Goal: Communication & Community: Answer question/provide support

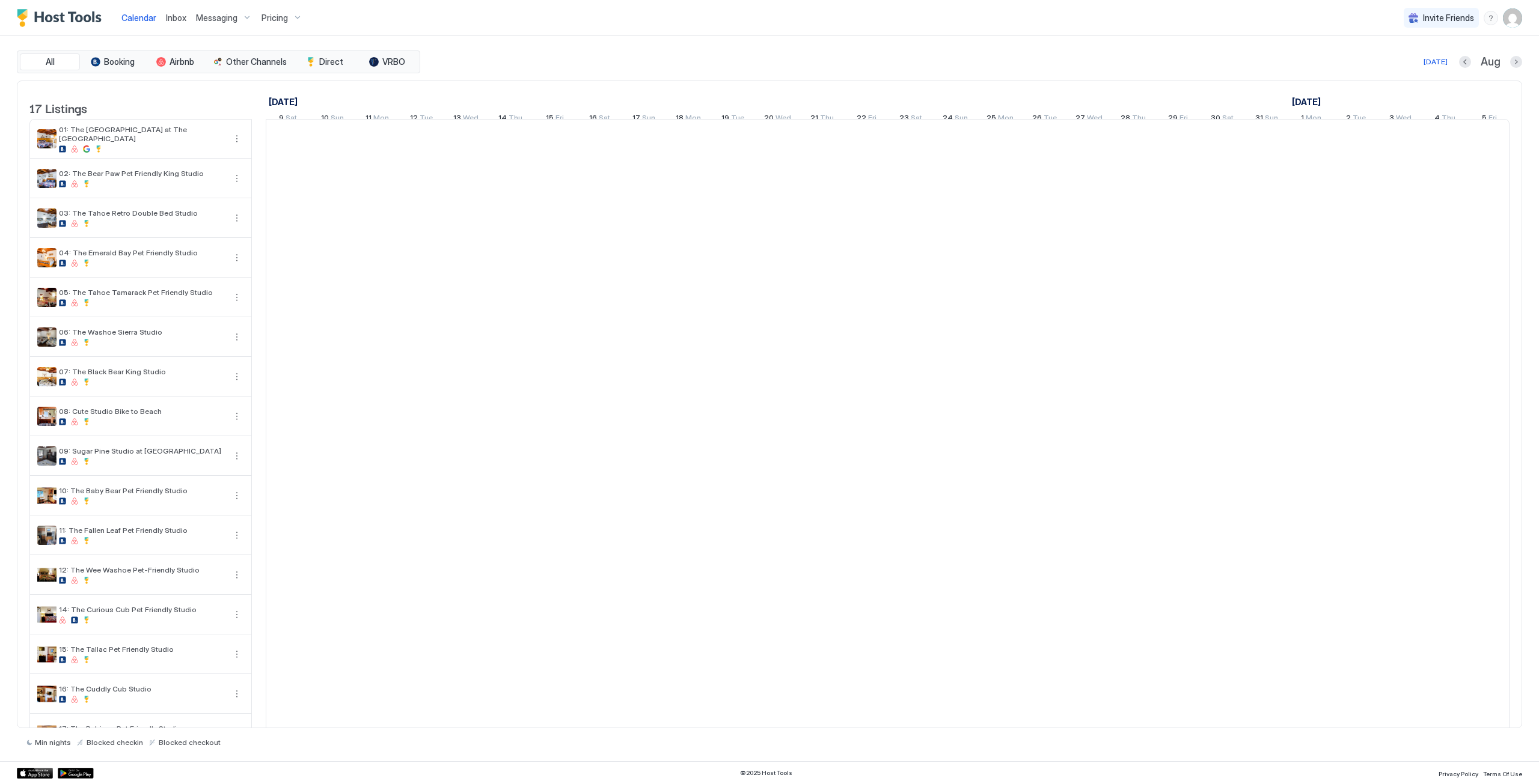
scroll to position [0, 668]
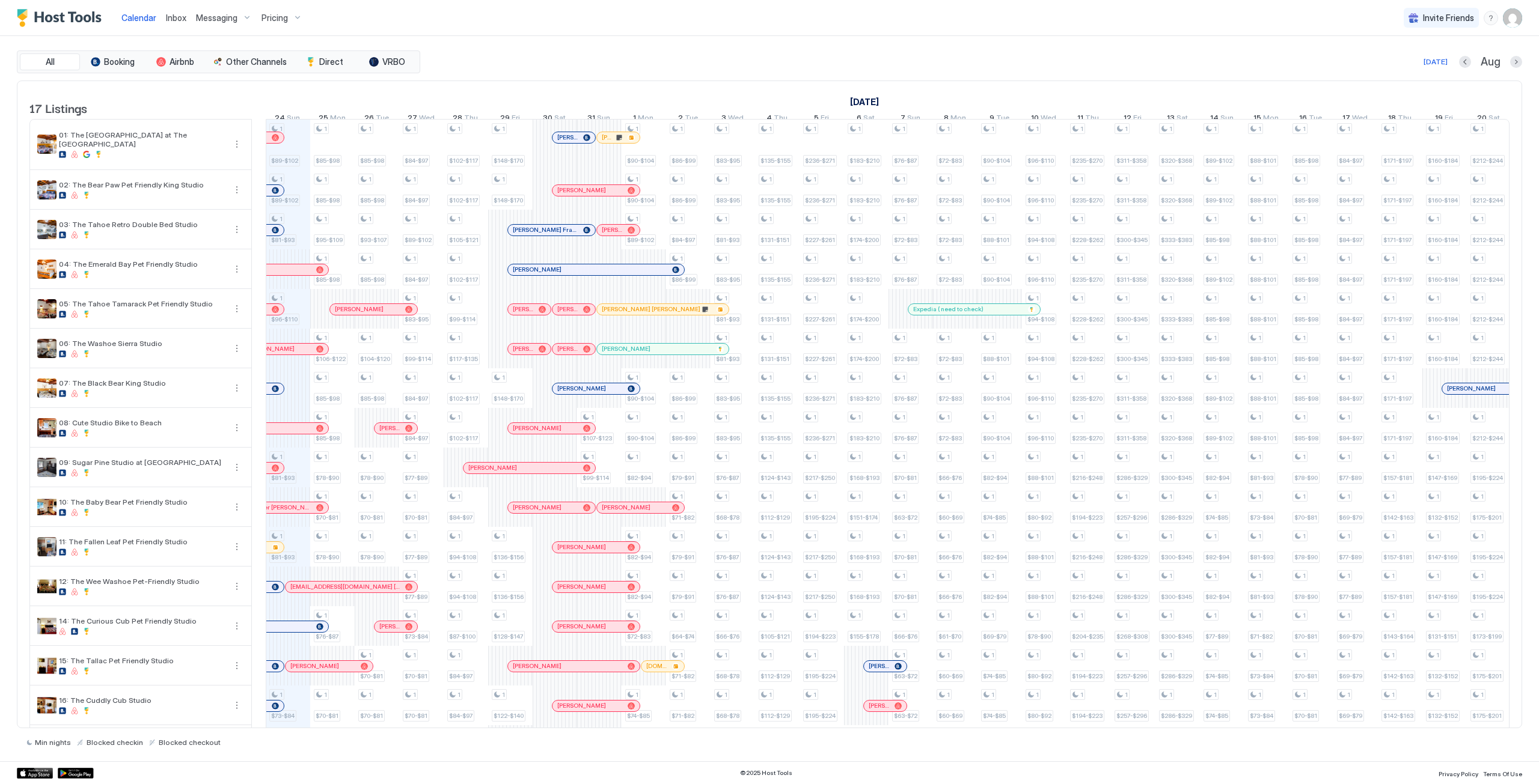
click at [172, 14] on span "Inbox" at bounding box center [176, 18] width 20 height 10
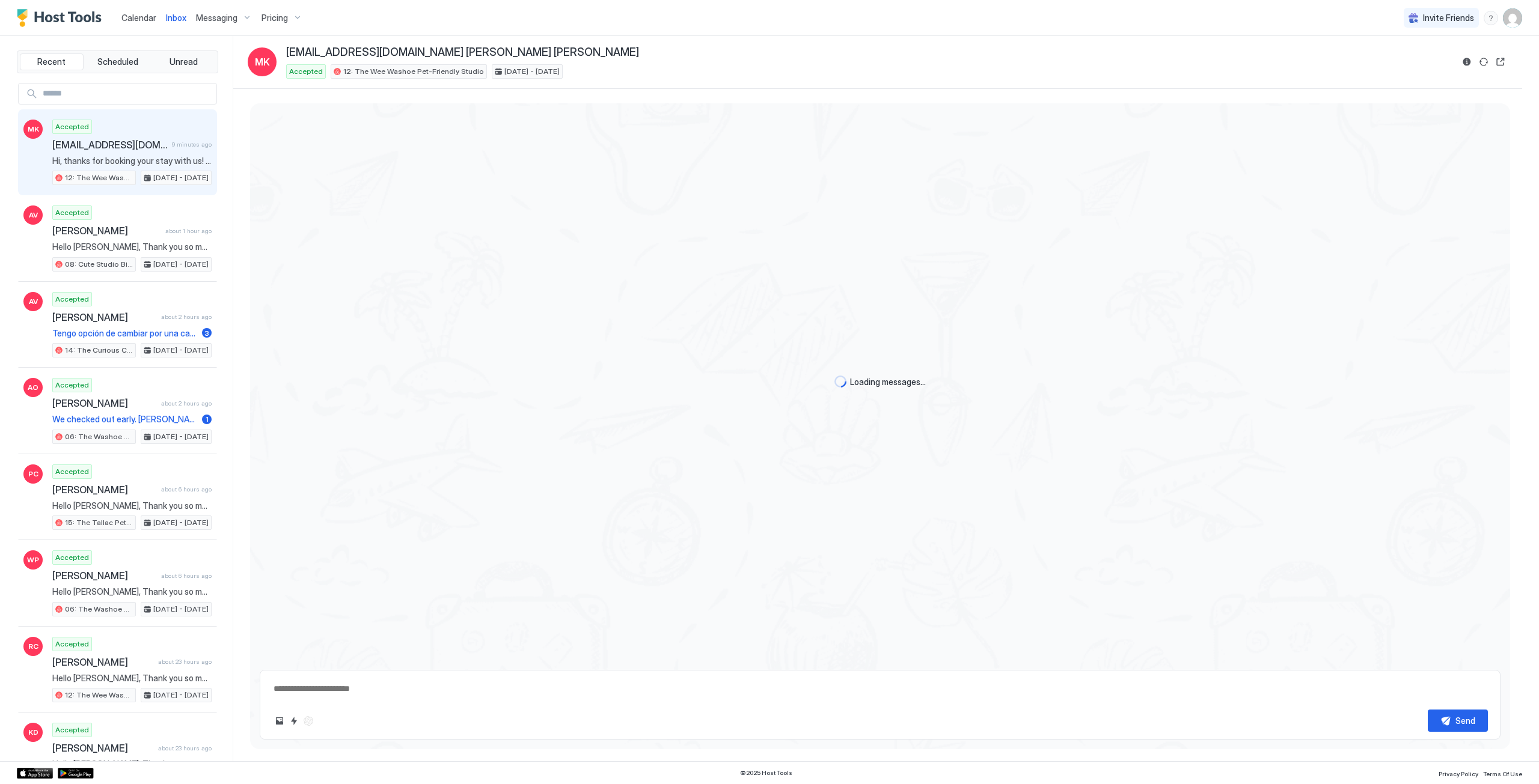
scroll to position [730, 0]
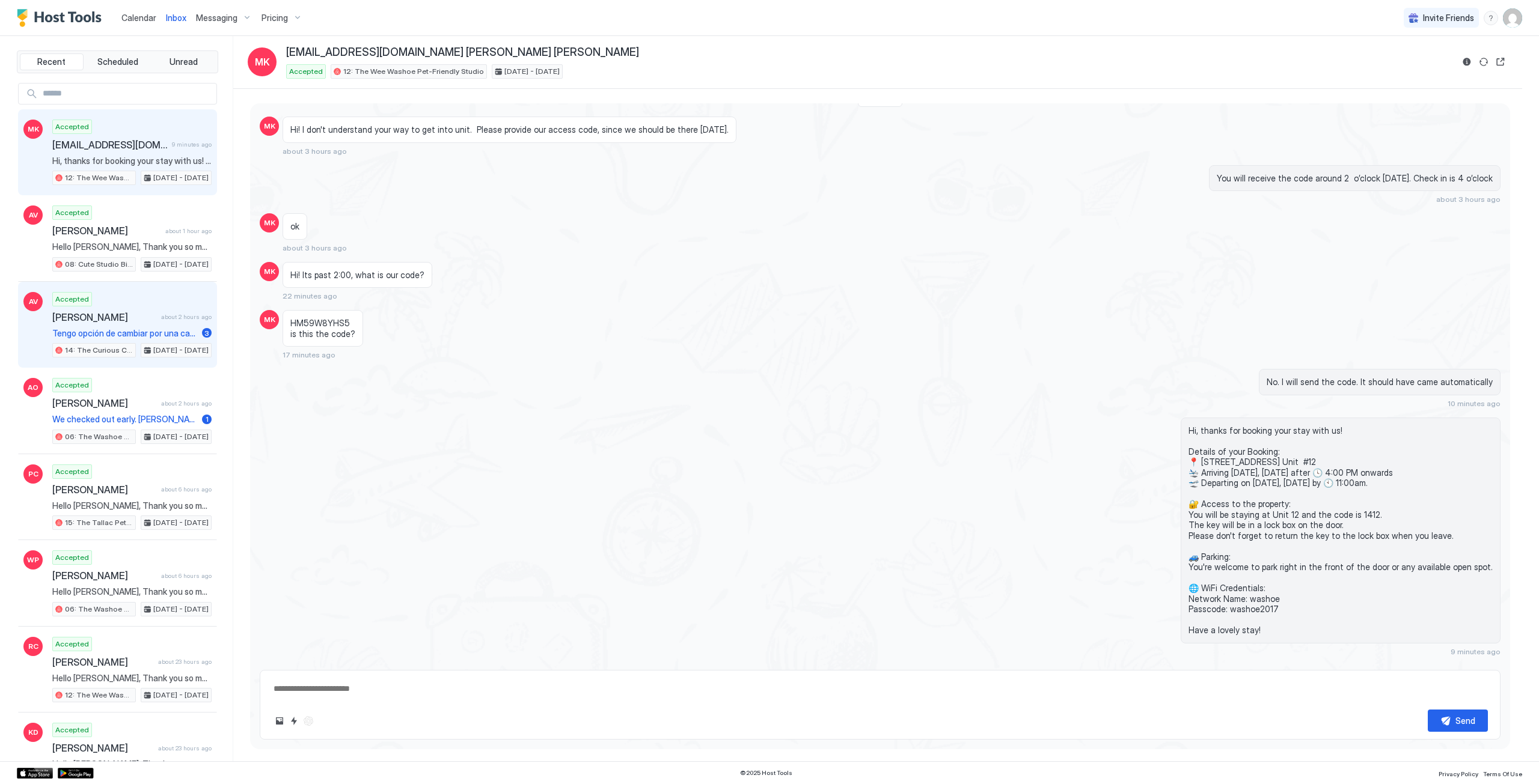
click at [95, 299] on div "Accepted [PERSON_NAME] about 2 hours ago Tengo opción de cambiar por una cabaña…" at bounding box center [131, 325] width 159 height 66
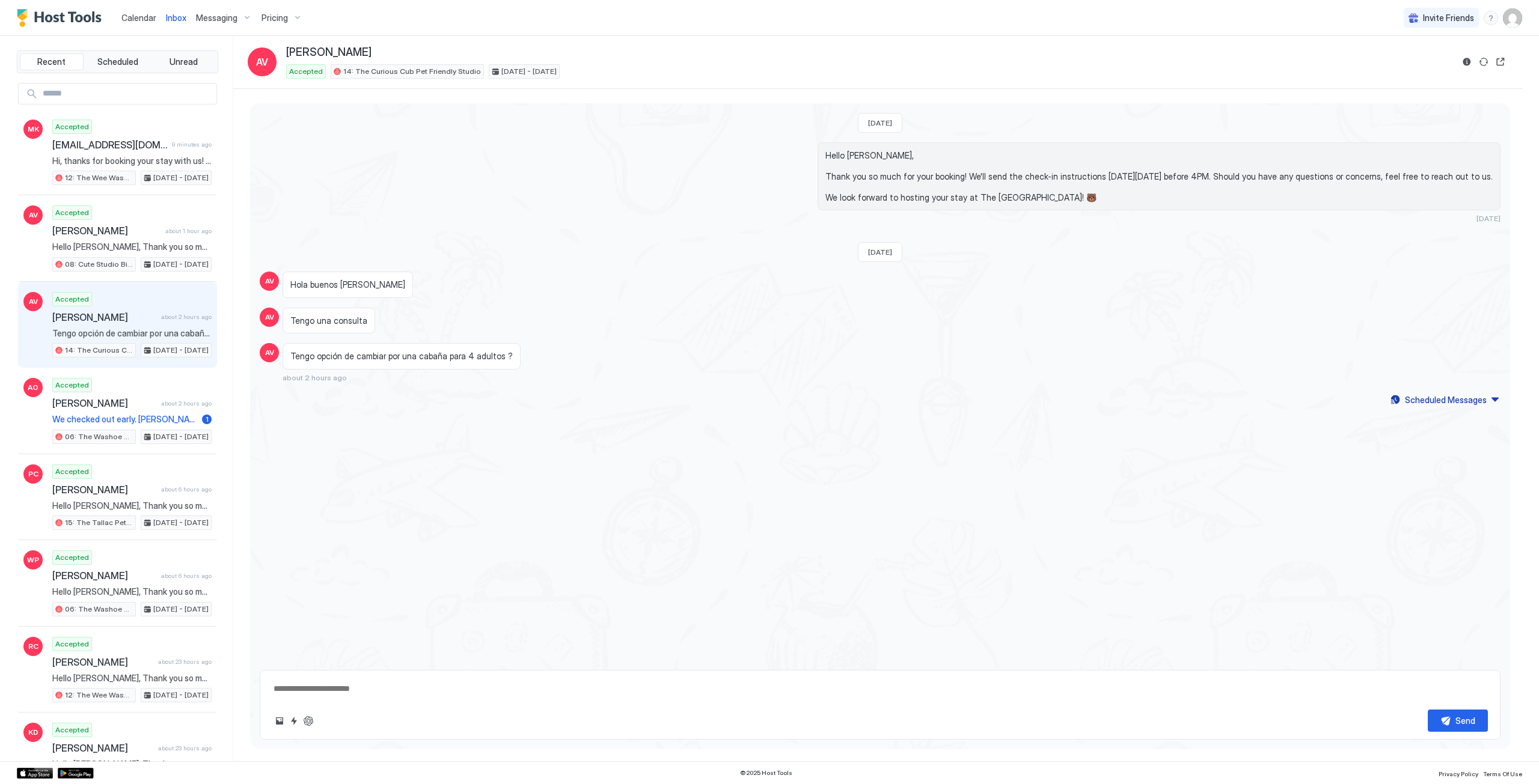
type textarea "*"
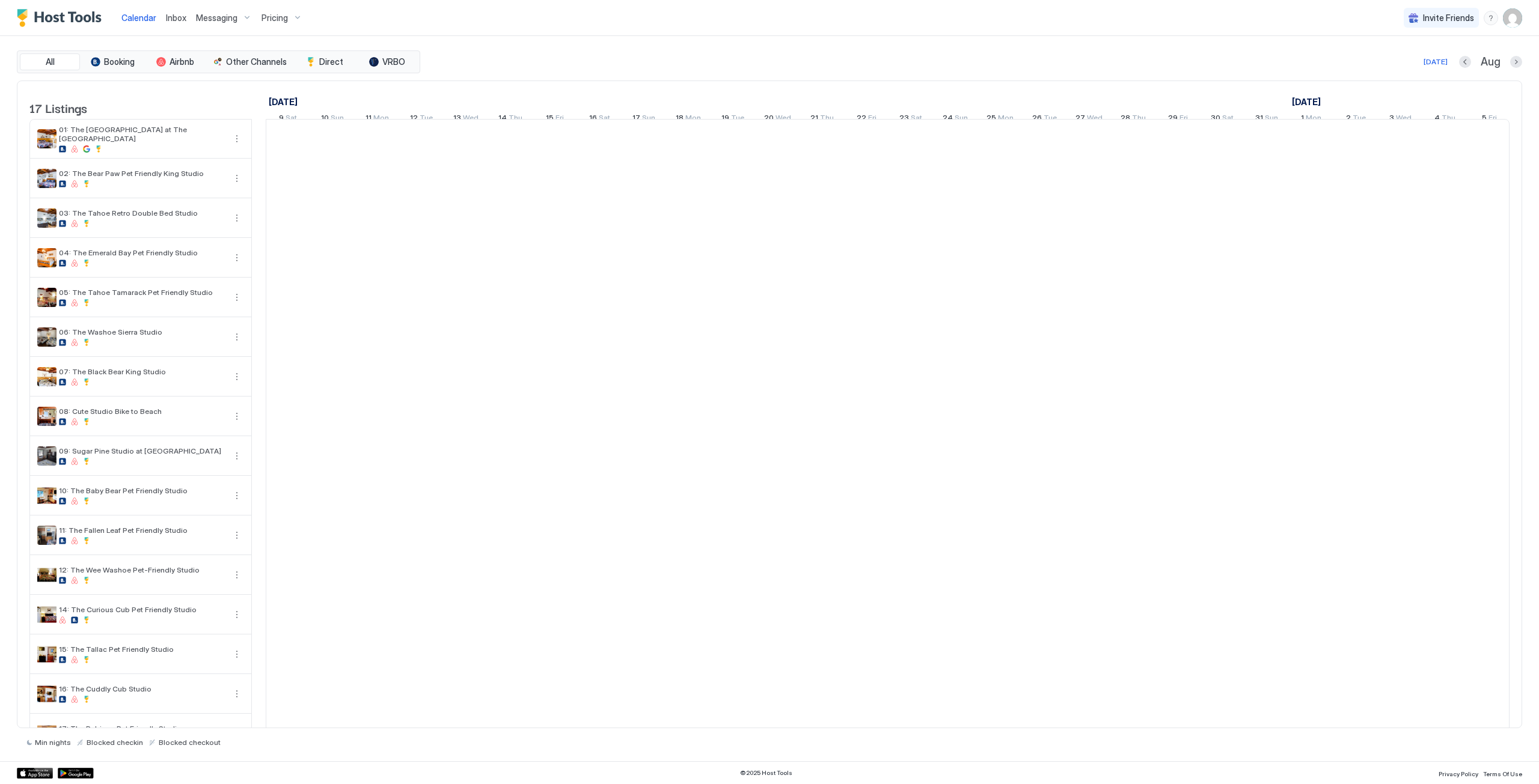
scroll to position [0, 668]
click at [176, 26] on div "Inbox" at bounding box center [176, 18] width 30 height 22
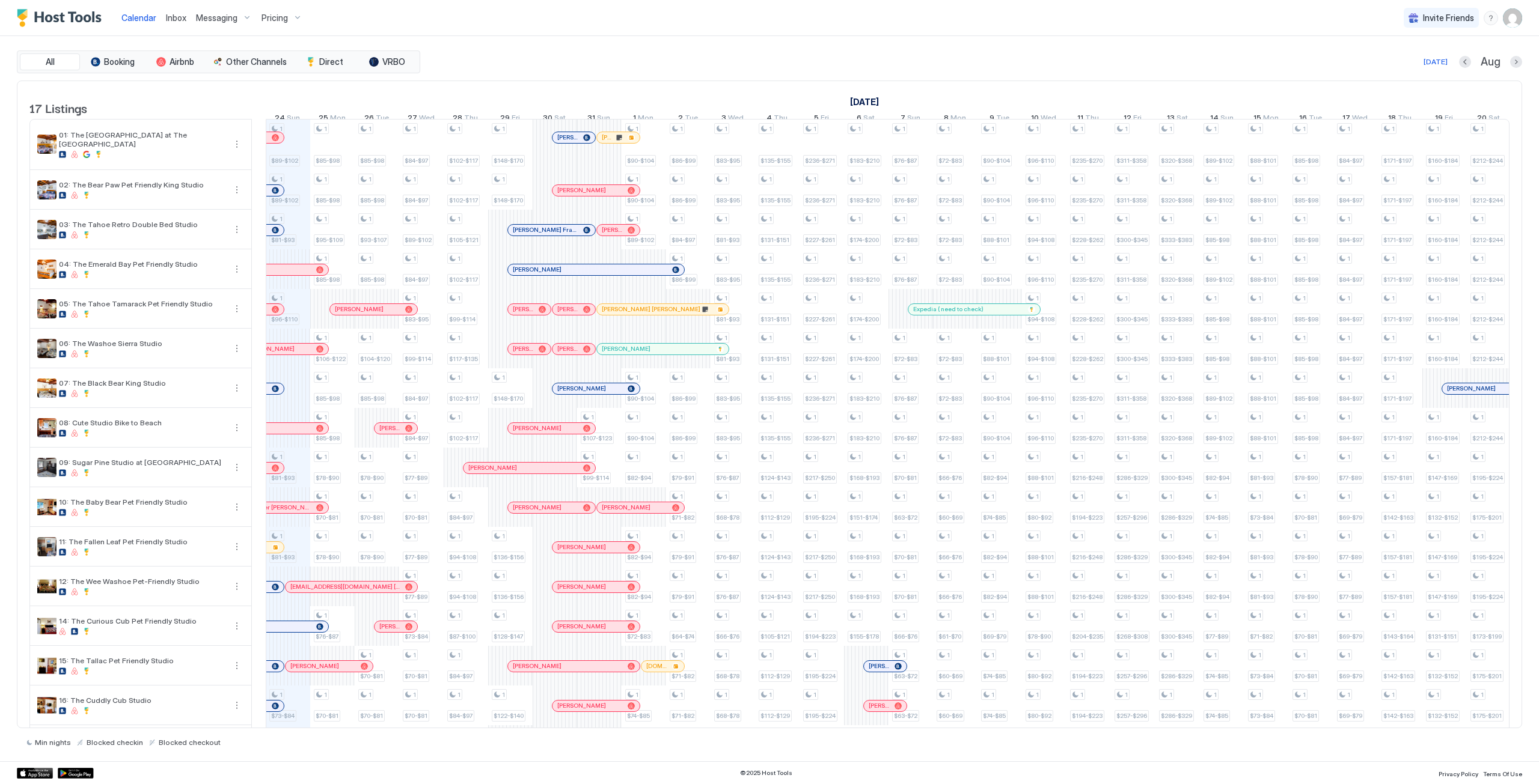
click at [178, 21] on span "Inbox" at bounding box center [176, 18] width 20 height 10
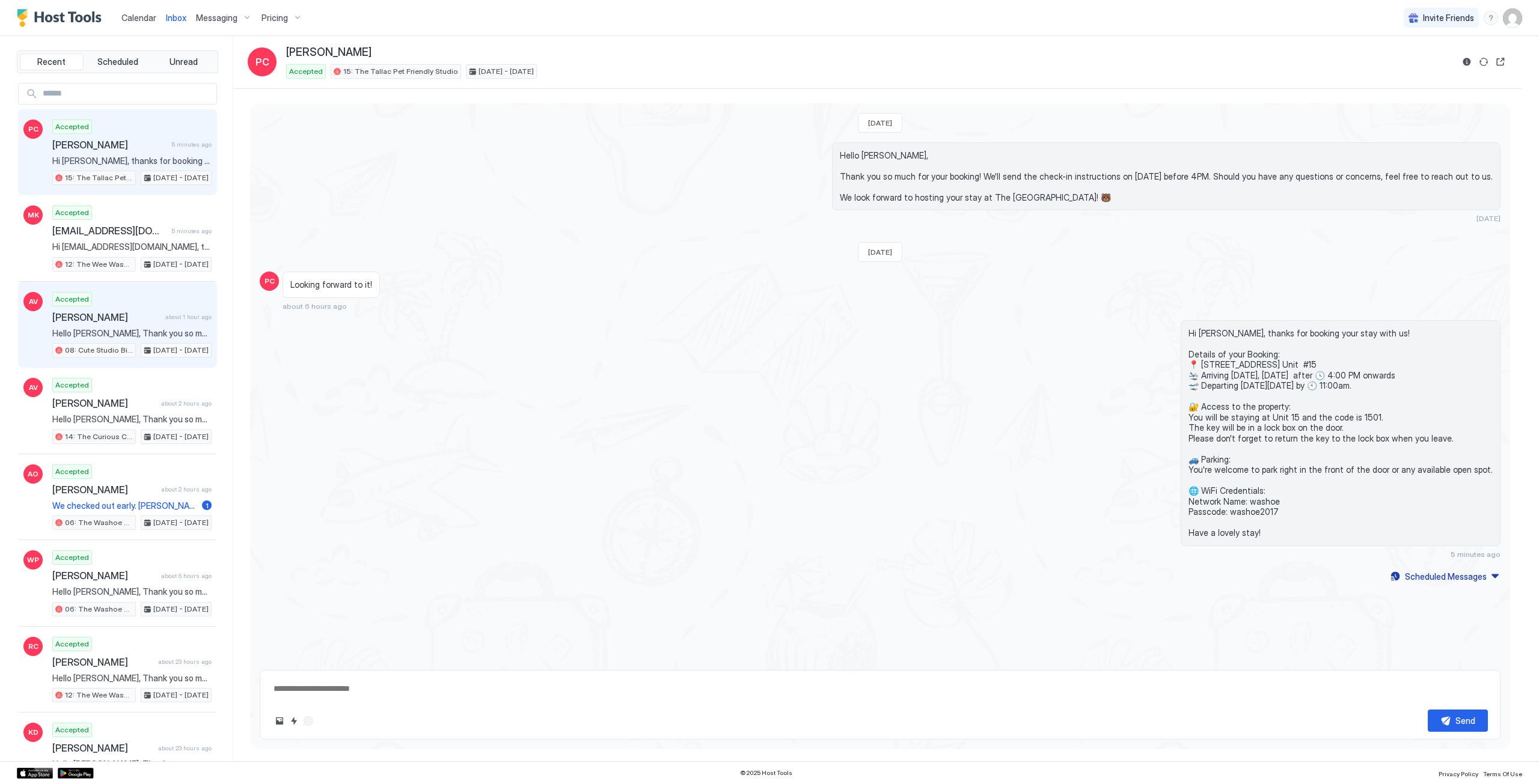
click at [151, 296] on div "Accepted Alberth Vega about 1 hour ago Hello Alberth, Thank you so much for you…" at bounding box center [131, 325] width 159 height 66
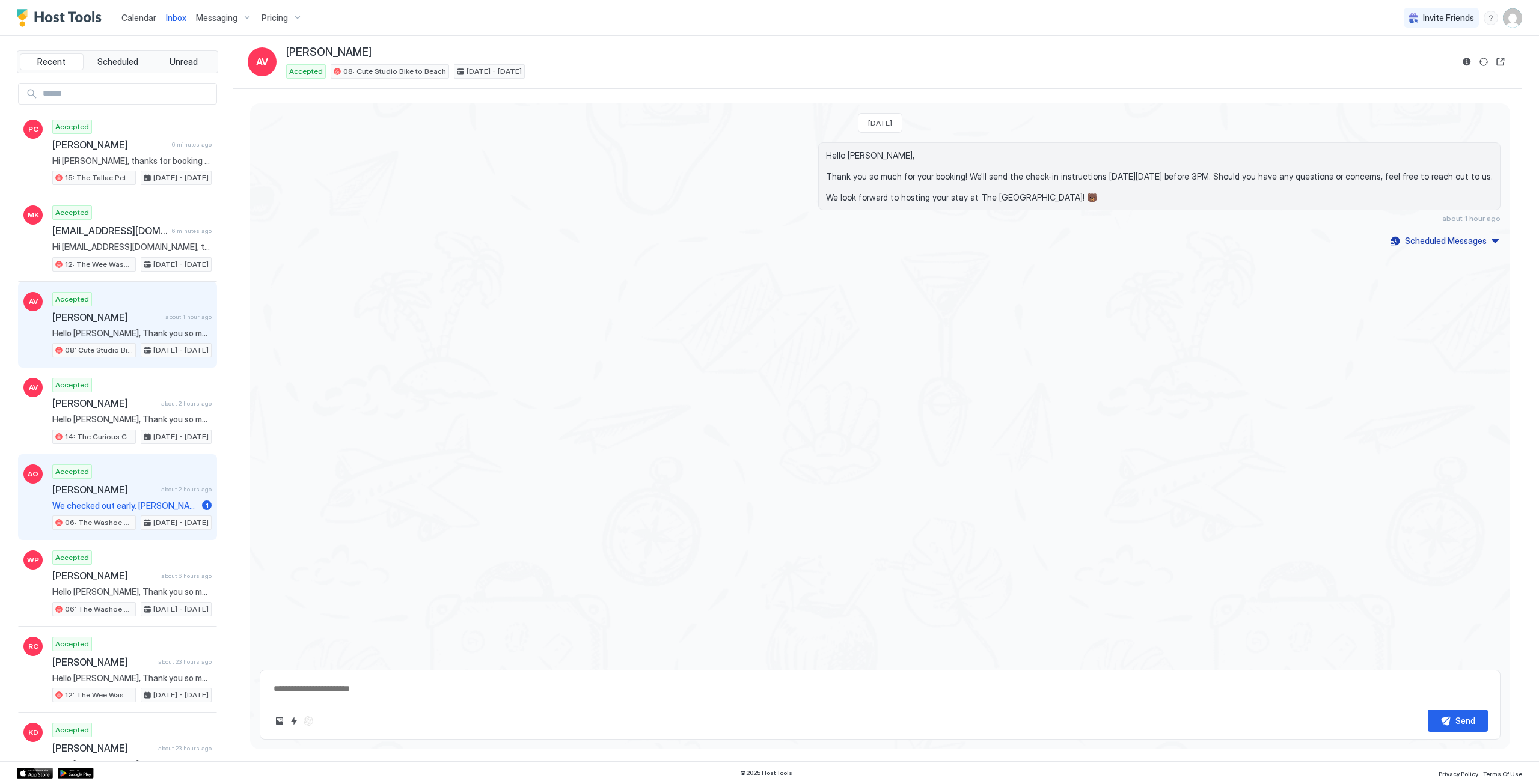
click at [115, 481] on div "Accepted Andres Olario about 2 hours ago We checked out early. Andres Olario 1 …" at bounding box center [131, 498] width 159 height 66
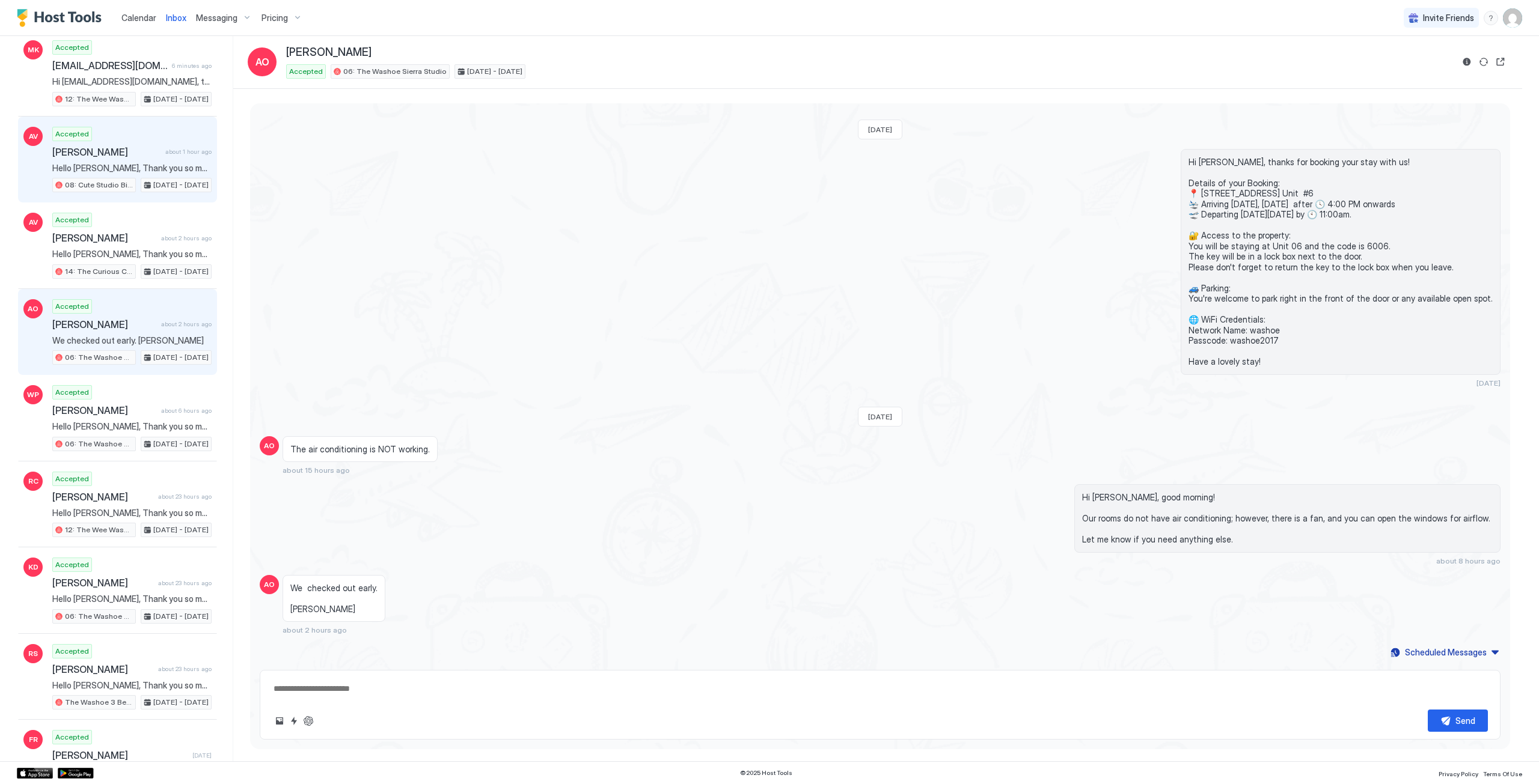
scroll to position [240, 0]
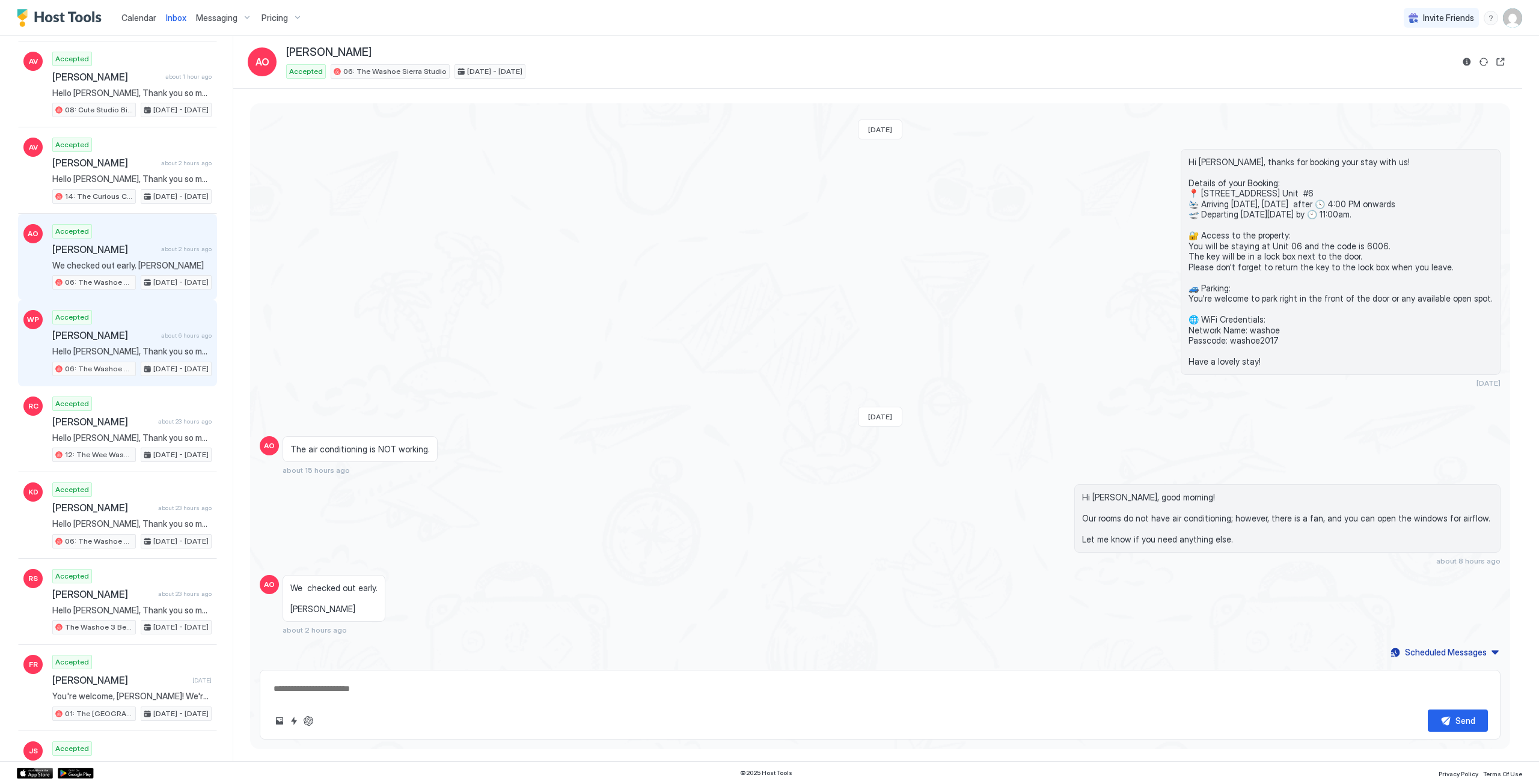
type textarea "*"
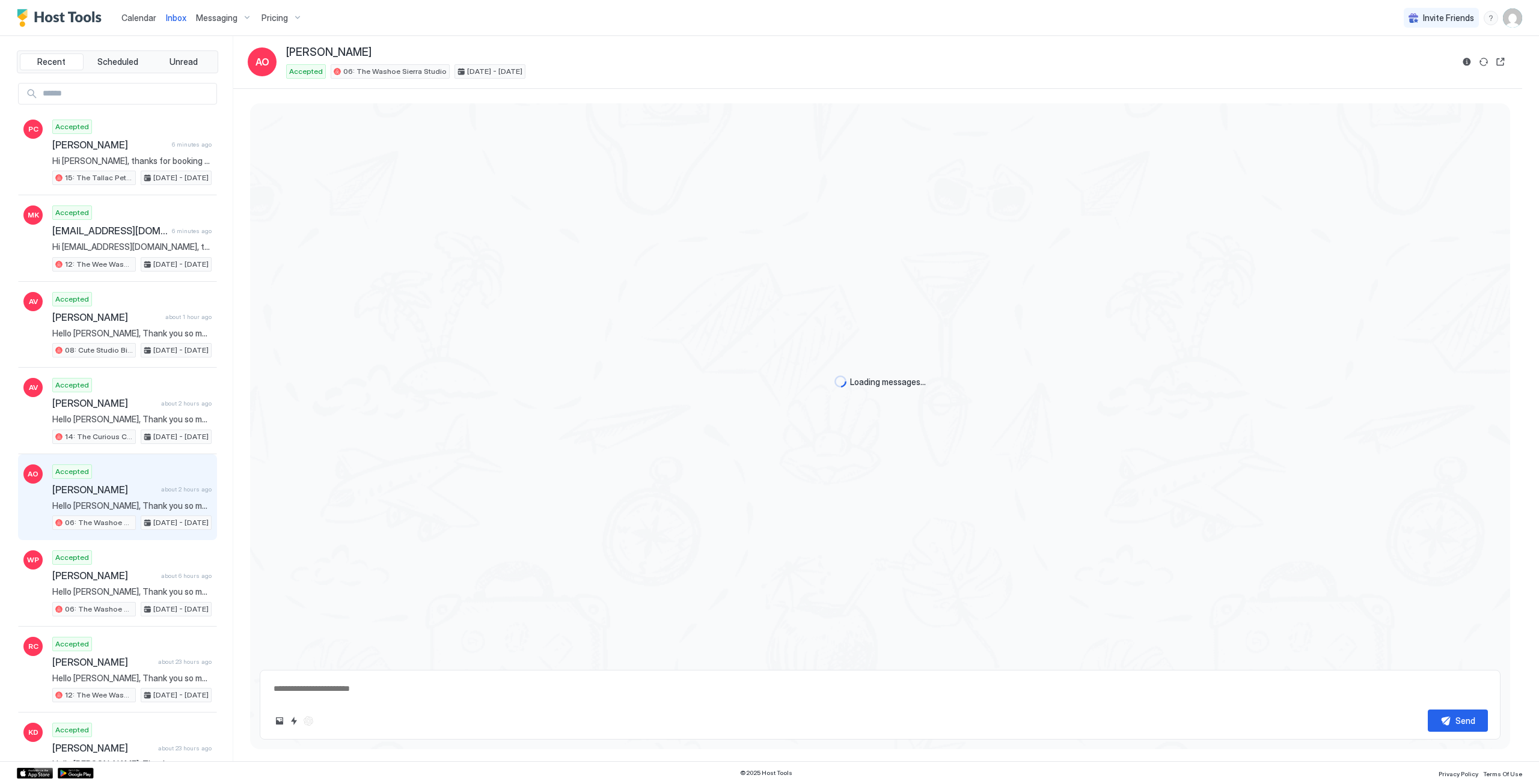
scroll to position [430, 0]
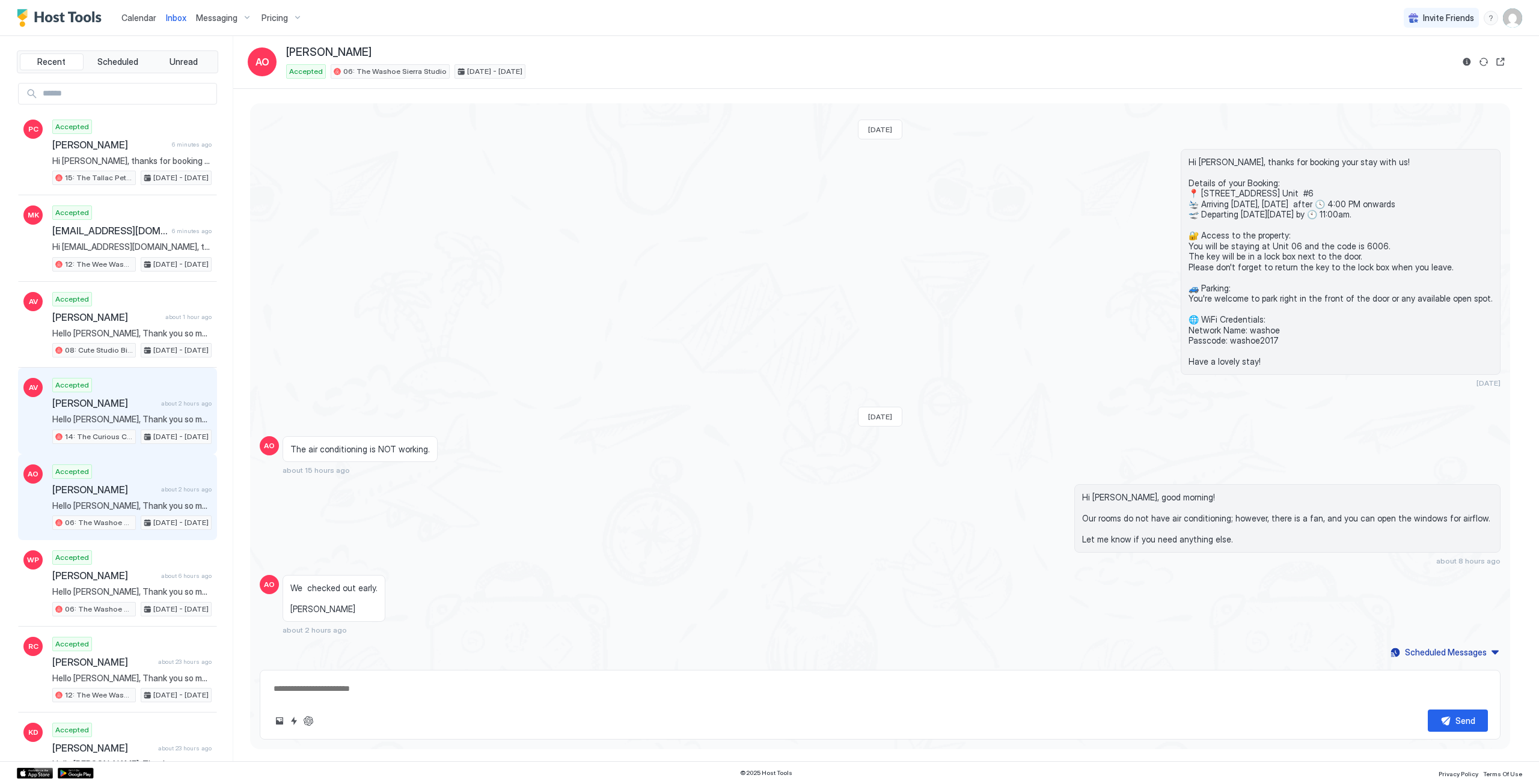
click at [155, 386] on div "Accepted Alberth Vega about 2 hours ago Hello Alberth, Thank you so much for yo…" at bounding box center [131, 411] width 159 height 66
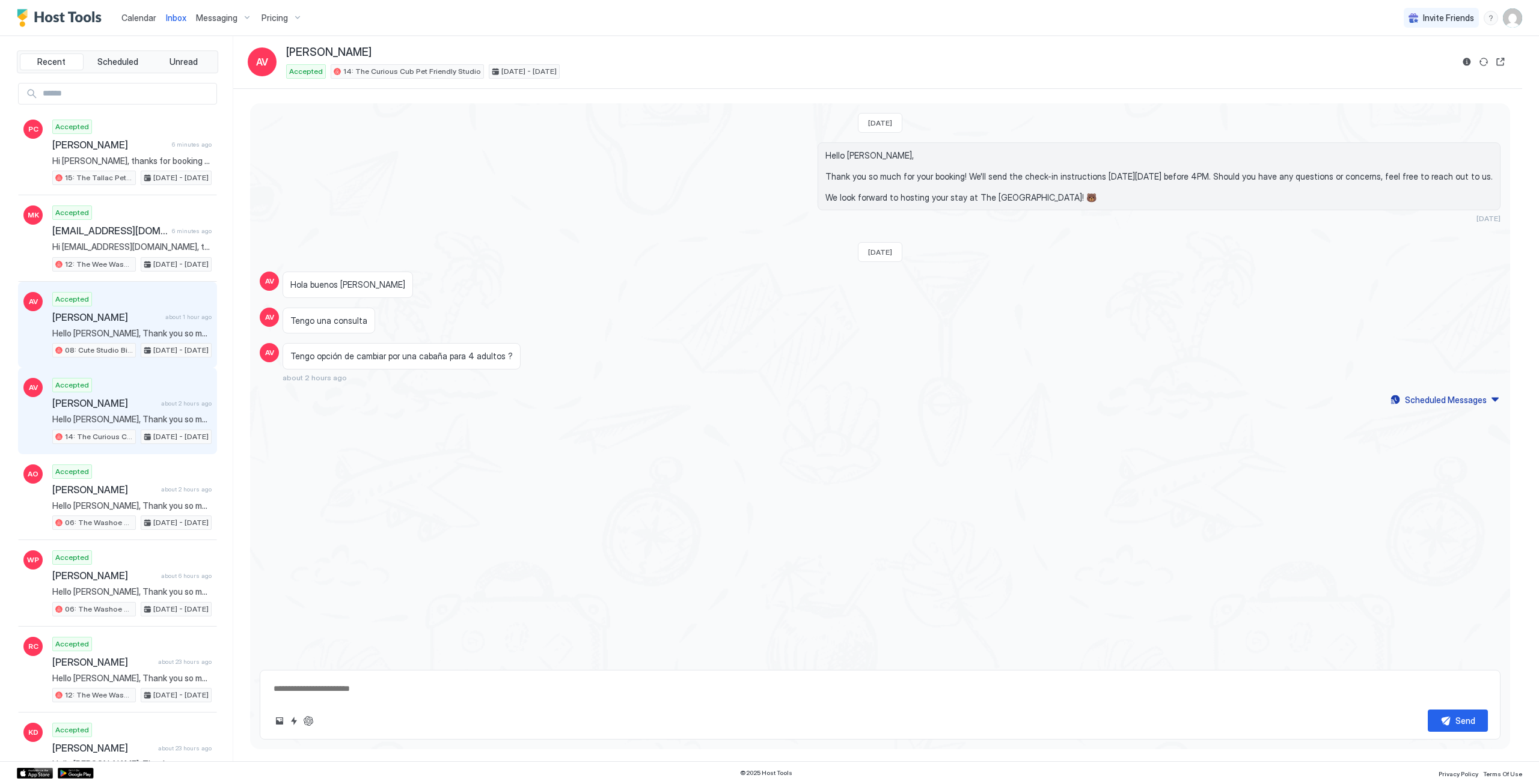
click at [108, 308] on div "Accepted Alberth Vega about 1 hour ago Hello Alberth, Thank you so much for you…" at bounding box center [131, 325] width 159 height 66
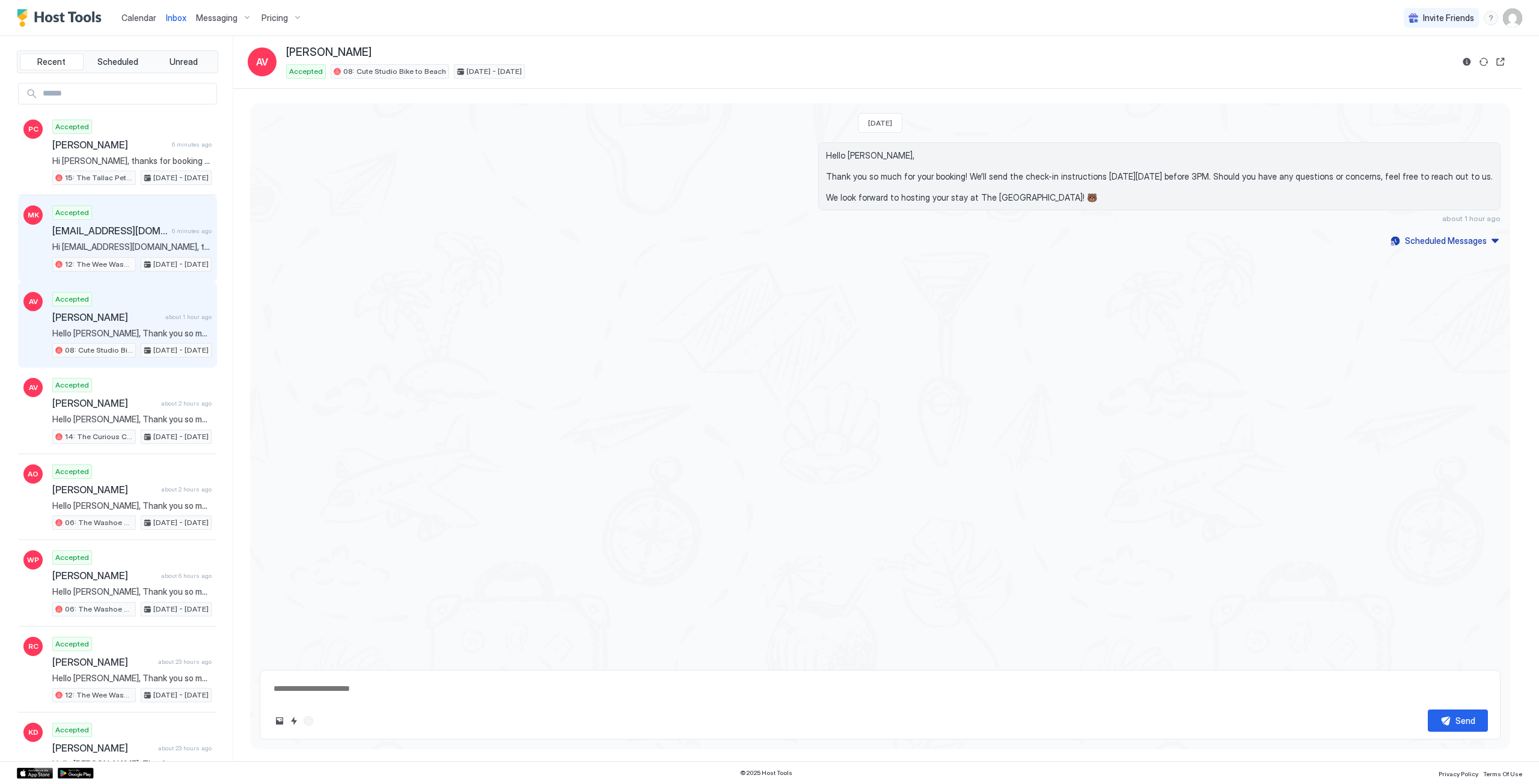
click at [125, 223] on div "Accepted Makstudent4life@Msn.Com Kinoshita Cornelison 6 minutes ago Hi Makstude…" at bounding box center [131, 239] width 159 height 66
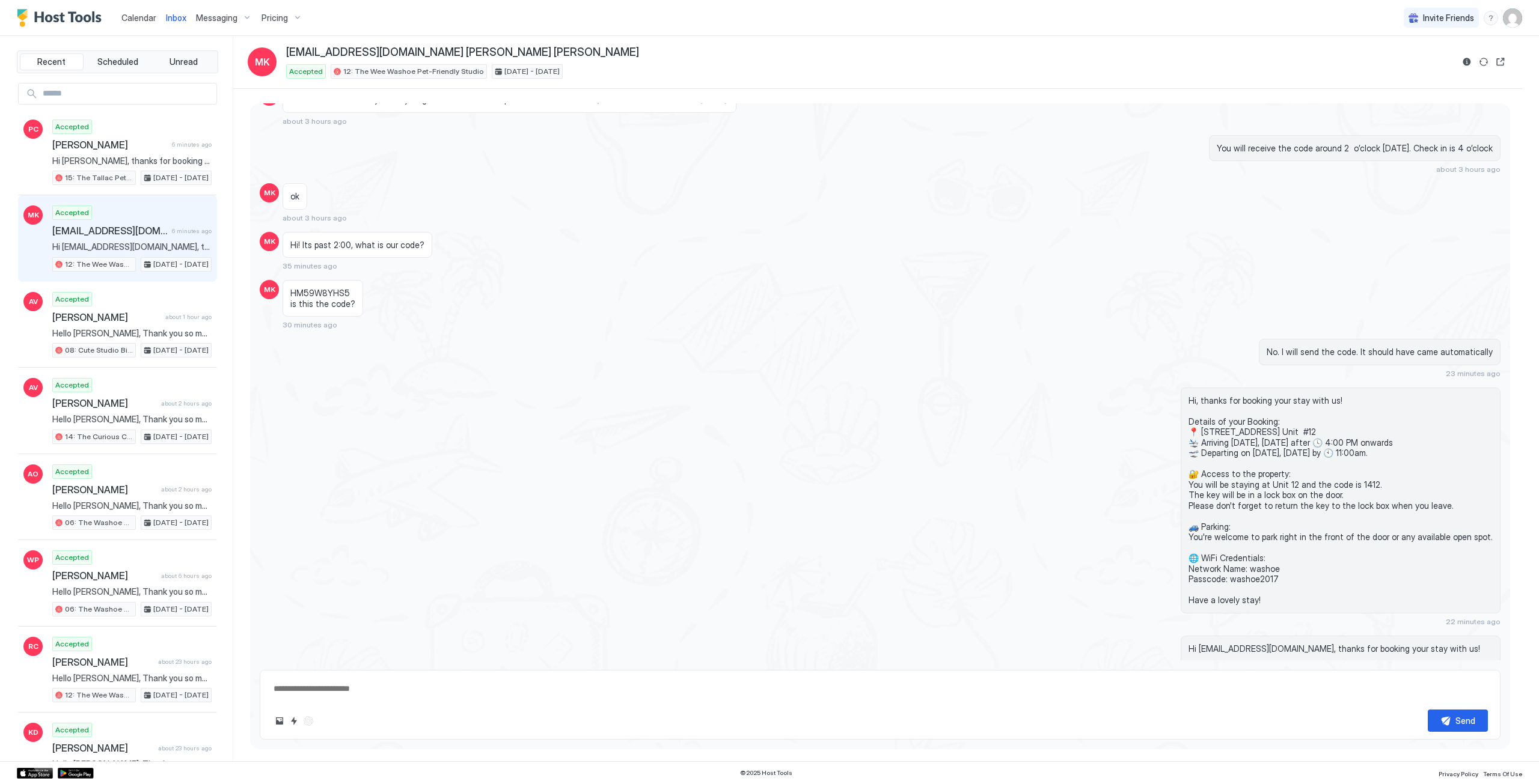
scroll to position [918, 0]
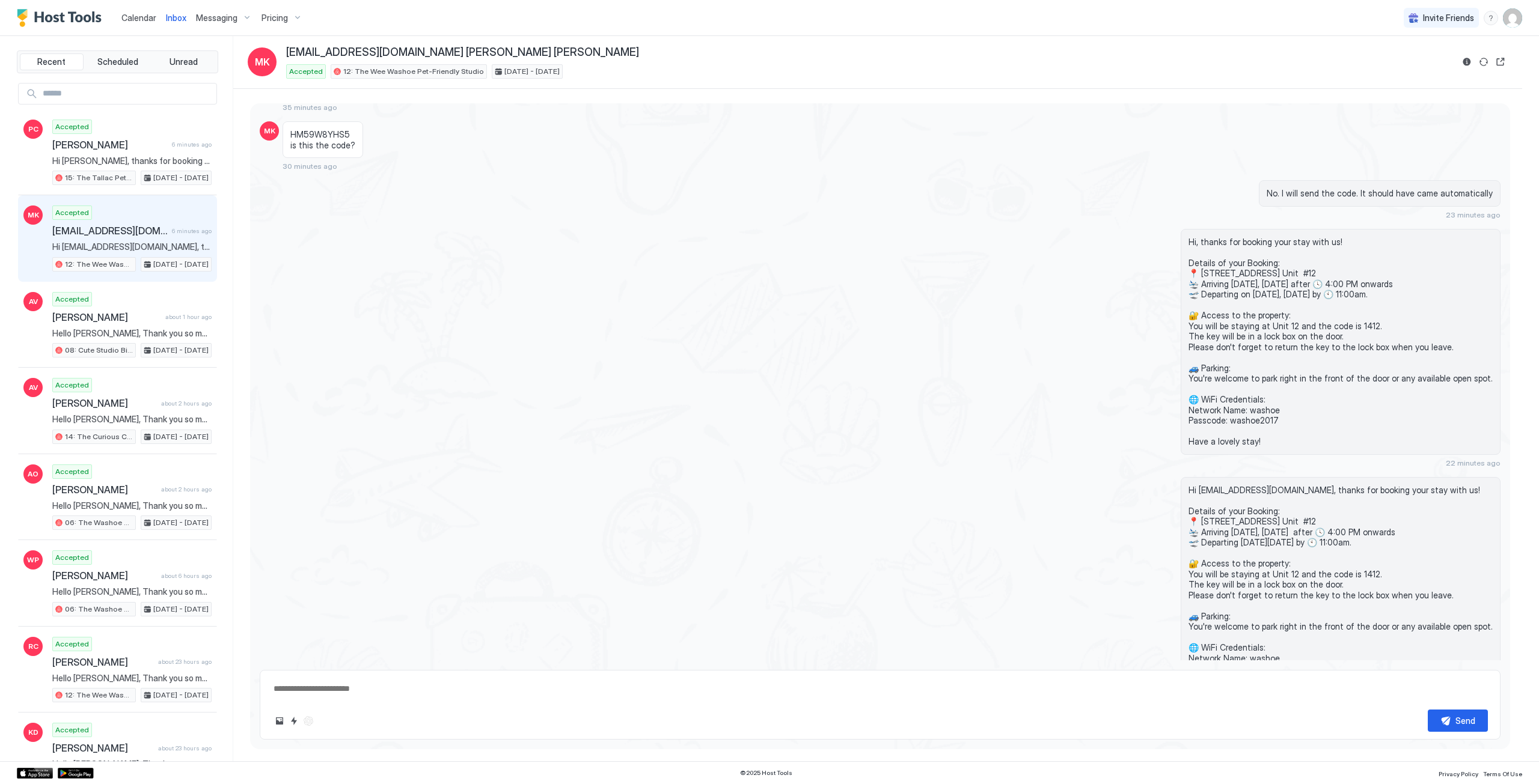
type textarea "*"
